Goal: Find specific page/section: Find specific page/section

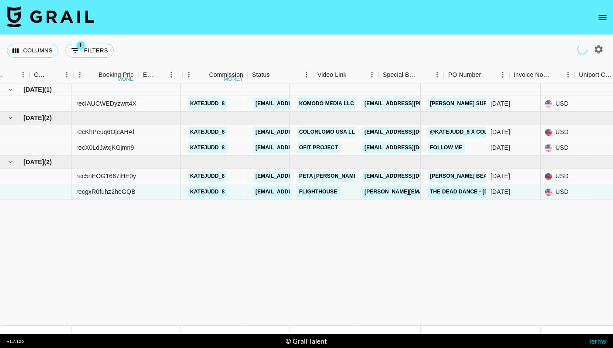
click at [91, 59] on div "Columns 1 Filters + Booking" at bounding box center [62, 50] width 110 height 31
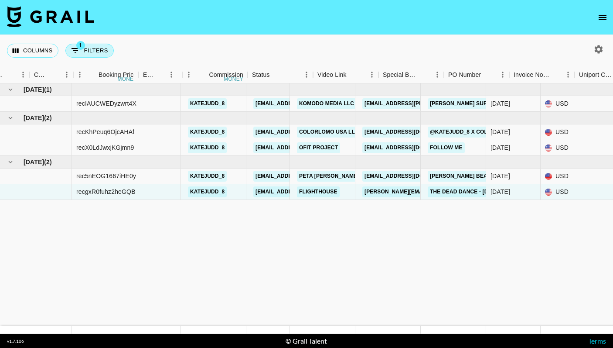
scroll to position [0, 511]
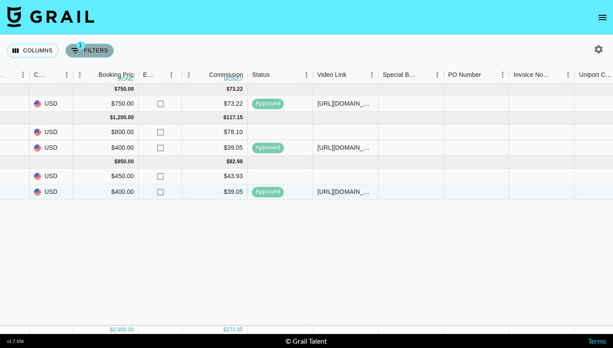
click at [91, 52] on button "1 Filters" at bounding box center [89, 51] width 48 height 14
select select "talentName"
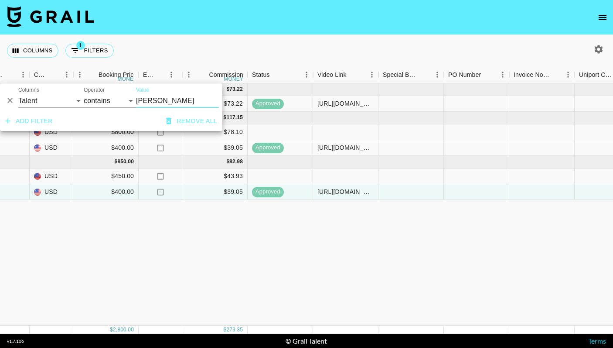
drag, startPoint x: 157, startPoint y: 98, endPoint x: 140, endPoint y: 98, distance: 17.9
click at [140, 98] on input "[PERSON_NAME]" at bounding box center [177, 101] width 83 height 14
type input "k"
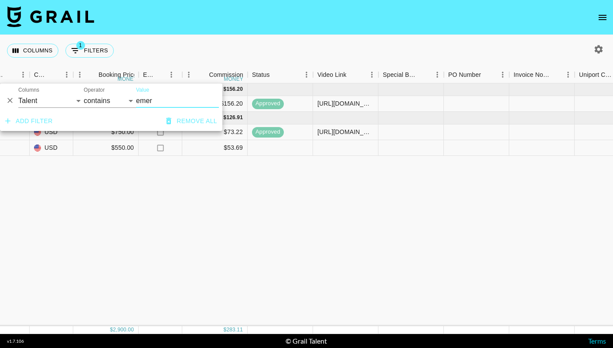
type input "emer"
click at [326, 56] on div "Columns 1 Filters + Booking" at bounding box center [306, 50] width 613 height 31
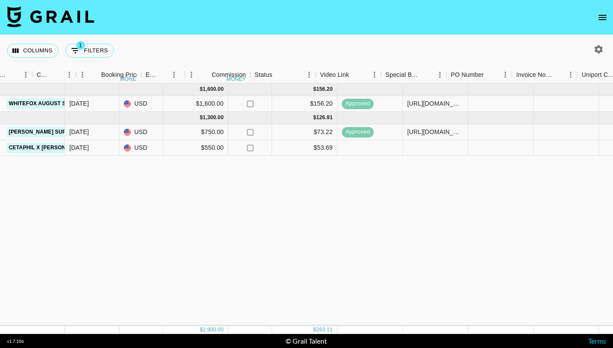
scroll to position [0, 304]
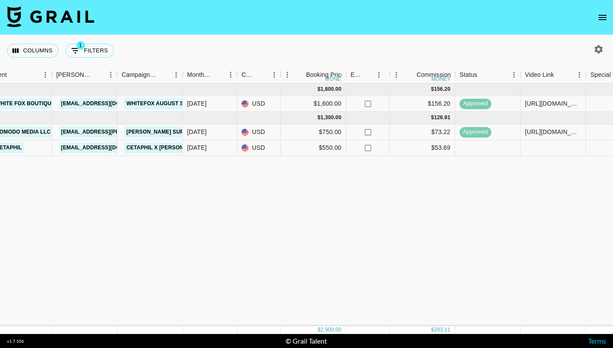
click at [596, 44] on icon "button" at bounding box center [599, 49] width 10 height 10
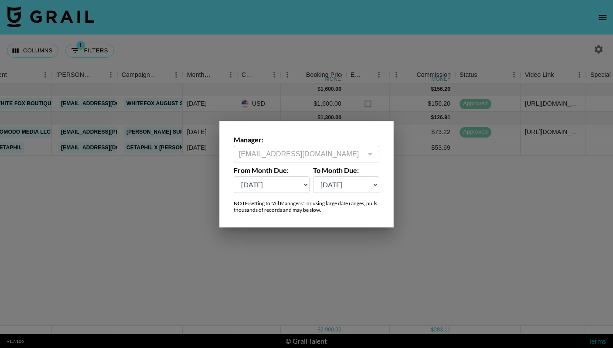
click at [305, 181] on select "[DATE] Sep '[DATE] [DATE] '[DATE] May '[DATE] Mar '[DATE] Jan '[DATE] Nov '[DAT…" at bounding box center [272, 184] width 76 height 17
select select "[DATE]"
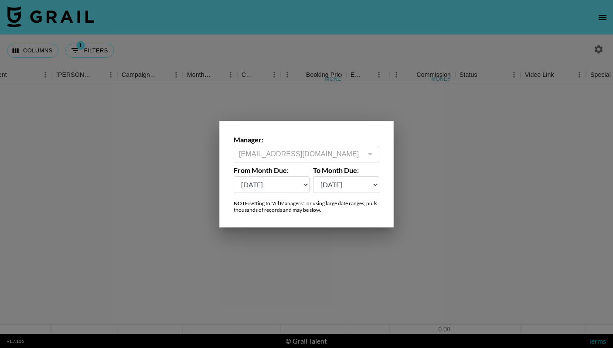
click at [304, 269] on div at bounding box center [306, 174] width 613 height 348
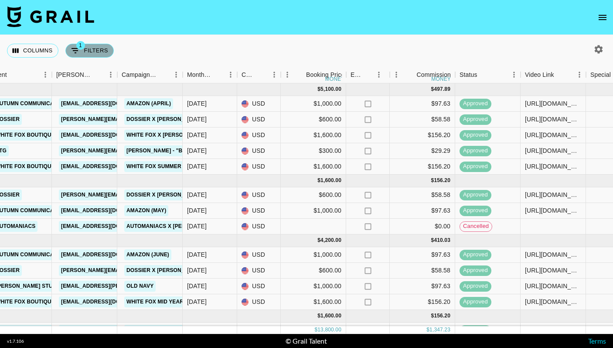
click at [99, 53] on button "1 Filters" at bounding box center [89, 51] width 48 height 14
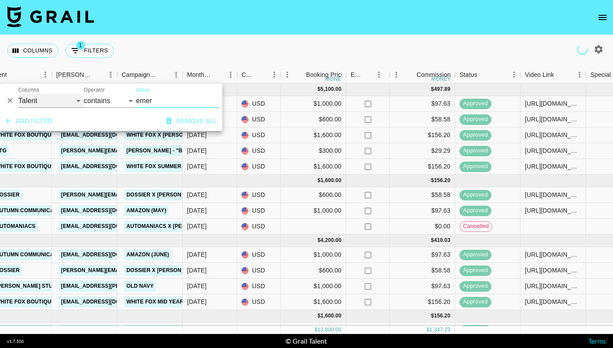
click at [62, 104] on select "Grail Platform ID Airtable ID Talent Manager Client [PERSON_NAME] Campaign (Typ…" at bounding box center [50, 101] width 65 height 14
select select "airtableId"
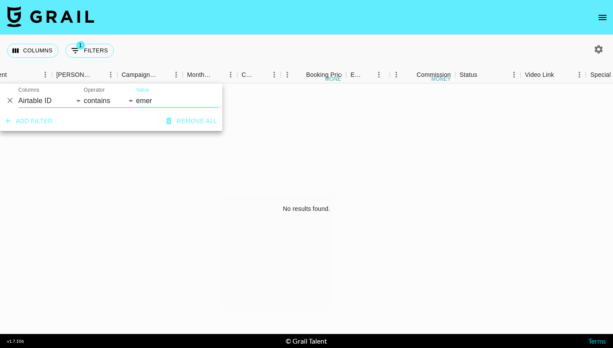
drag, startPoint x: 167, startPoint y: 99, endPoint x: 108, endPoint y: 98, distance: 58.9
click at [108, 98] on div "And Or Columns Grail Platform ID Airtable ID Talent Manager Client [PERSON_NAME…" at bounding box center [111, 97] width 222 height 28
paste input "recElL71UtAbjK6Fx"
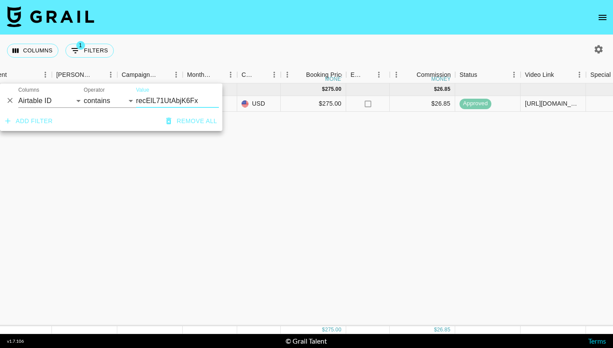
type input "recElL71UtAbjK6Fx"
click at [294, 36] on div "Columns 1 Filters + Booking" at bounding box center [306, 50] width 613 height 31
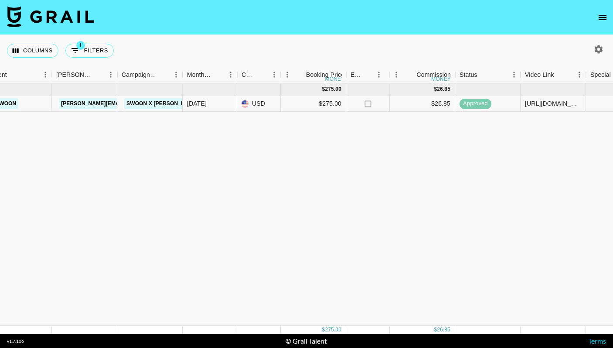
click at [272, 127] on div "[DATE] ( 1 ) $ 275.00 $ 26.85 recElL71UtAbjK6Fx amayachandler_ [EMAIL_ADDRESS][…" at bounding box center [420, 204] width 1448 height 243
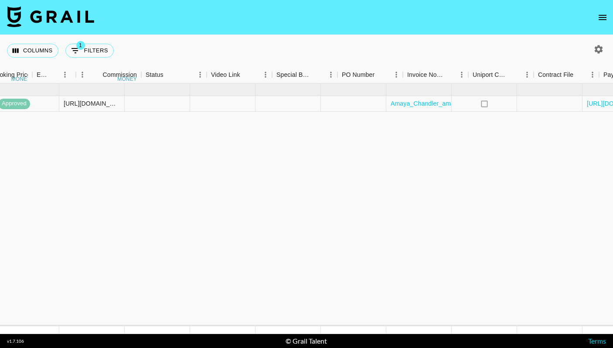
scroll to position [0, 835]
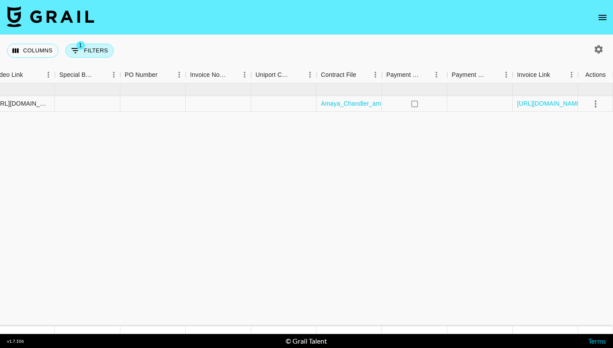
click at [81, 47] on span "1" at bounding box center [80, 45] width 9 height 9
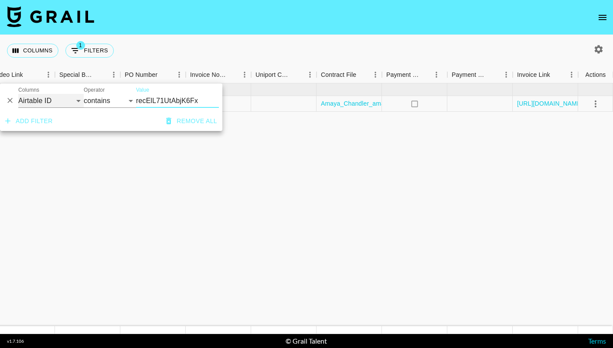
click at [55, 99] on select "Grail Platform ID Airtable ID Talent Manager Client [PERSON_NAME] Campaign (Typ…" at bounding box center [50, 101] width 65 height 14
select select "talentName"
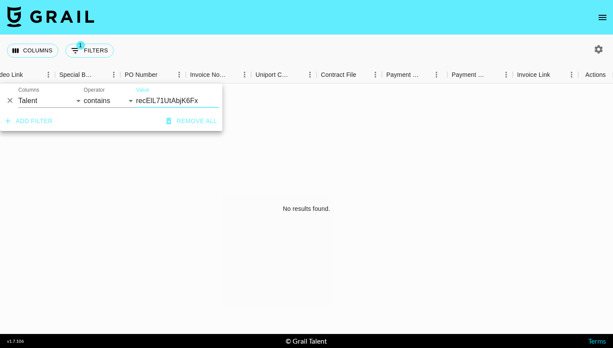
drag, startPoint x: 202, startPoint y: 100, endPoint x: 117, endPoint y: 98, distance: 85.1
click at [117, 98] on div "And Or Columns Grail Platform ID Airtable ID Talent Manager Client [PERSON_NAME…" at bounding box center [111, 97] width 222 height 28
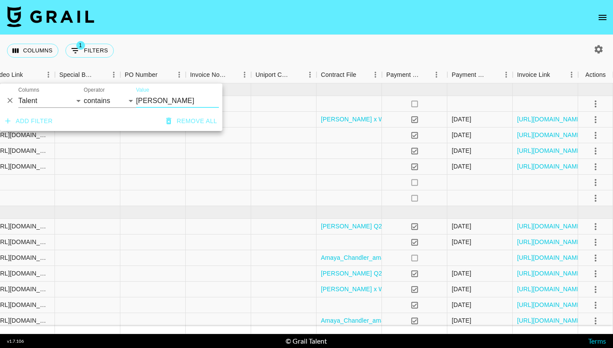
type input "[PERSON_NAME]"
click at [245, 37] on div "Columns 1 Filters + Booking" at bounding box center [306, 50] width 613 height 31
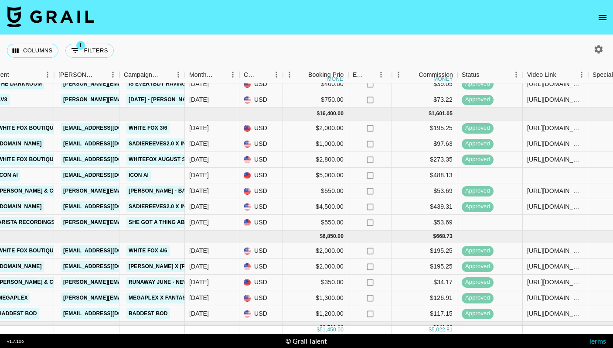
scroll to position [359, 254]
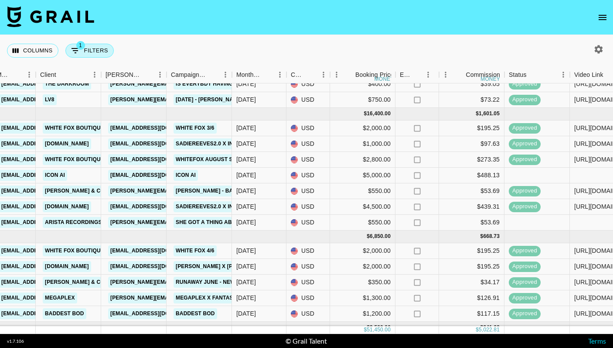
click at [103, 53] on button "1 Filters" at bounding box center [89, 51] width 48 height 14
select select "talentName"
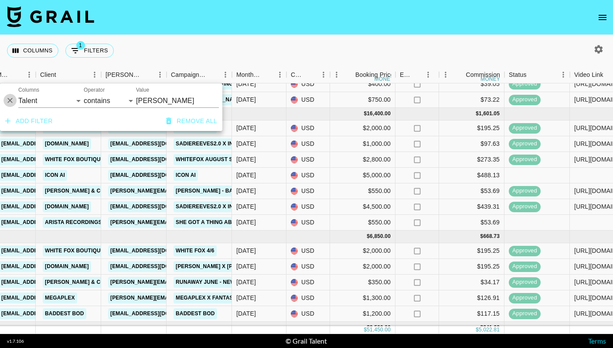
click at [10, 96] on icon "Delete" at bounding box center [10, 100] width 9 height 9
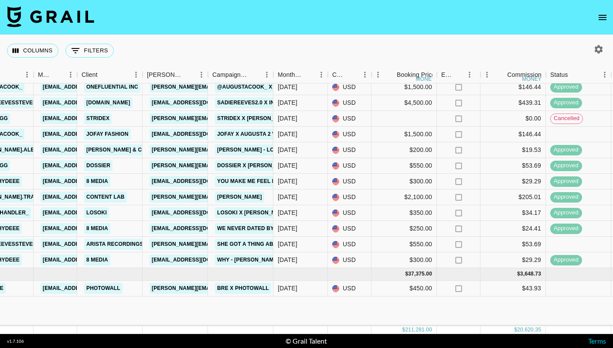
scroll to position [2954, 213]
